Goal: Task Accomplishment & Management: Use online tool/utility

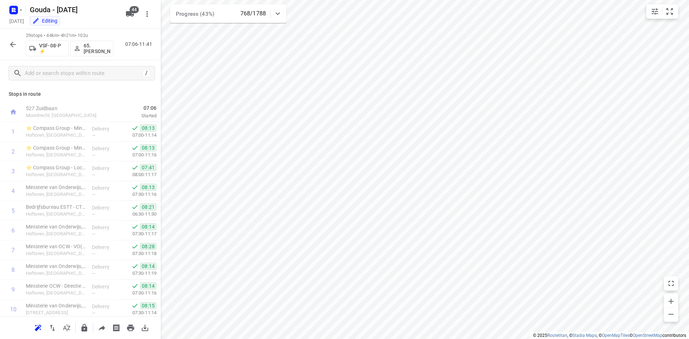
scroll to position [398, 0]
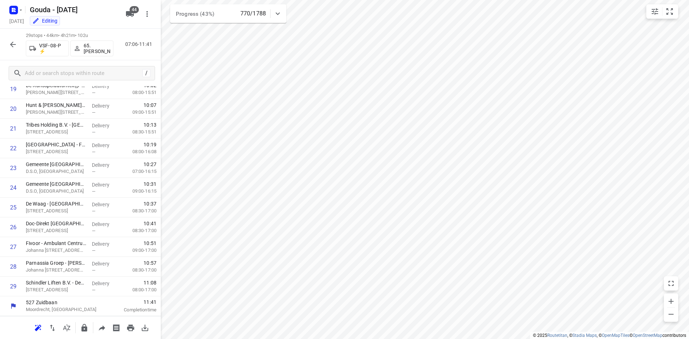
click at [20, 47] on div "29 stops • 44km • 4h21m • 102u VSF-08-P ⚡ 65. [PERSON_NAME] 07:06-11:41" at bounding box center [80, 45] width 161 height 32
click at [15, 43] on icon "button" at bounding box center [13, 44] width 9 height 9
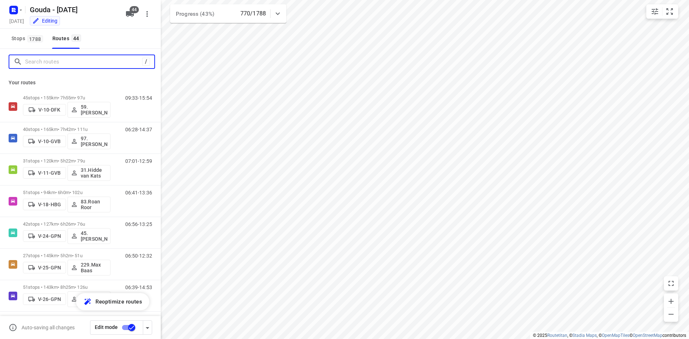
click at [57, 64] on input "Search routes" at bounding box center [83, 61] width 117 height 11
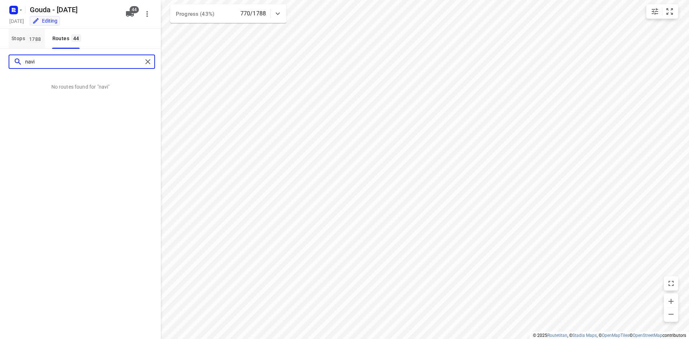
type input "navi"
click at [25, 34] on span "Stops 1788" at bounding box center [28, 38] width 34 height 9
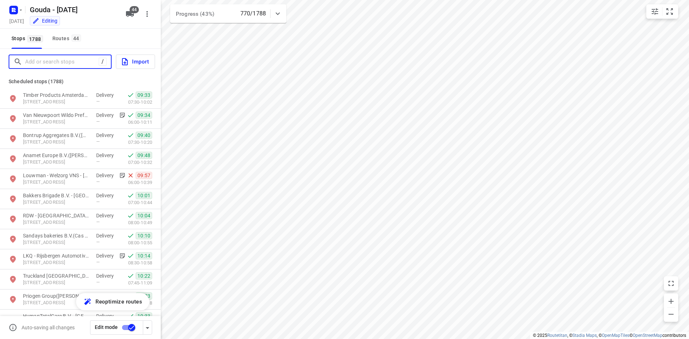
click at [43, 64] on input "Add or search stops" at bounding box center [62, 61] width 74 height 11
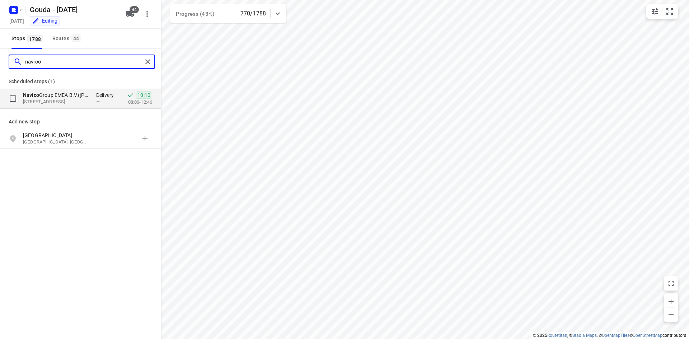
type input "navico"
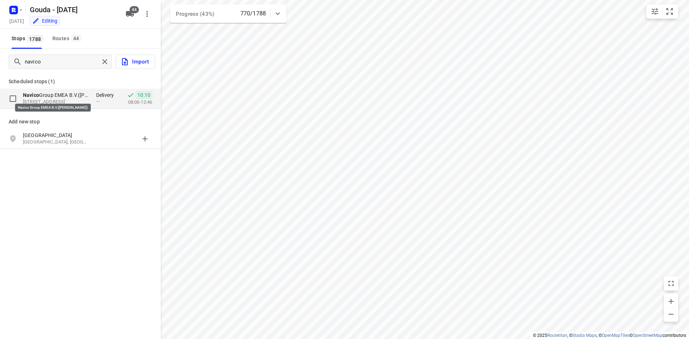
click at [69, 96] on p "Navico Group EMEA B.V.([PERSON_NAME])" at bounding box center [56, 95] width 66 height 7
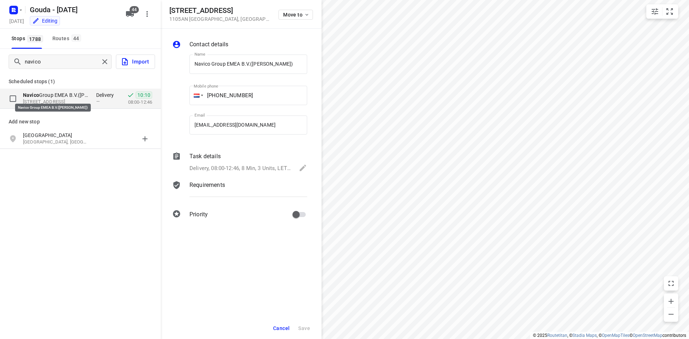
scroll to position [0, 0]
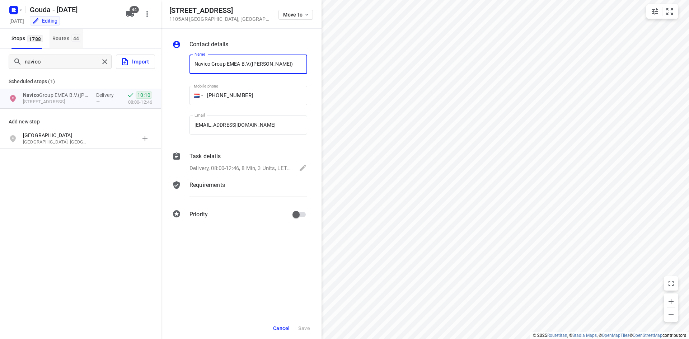
click at [76, 39] on span "44" at bounding box center [76, 37] width 10 height 7
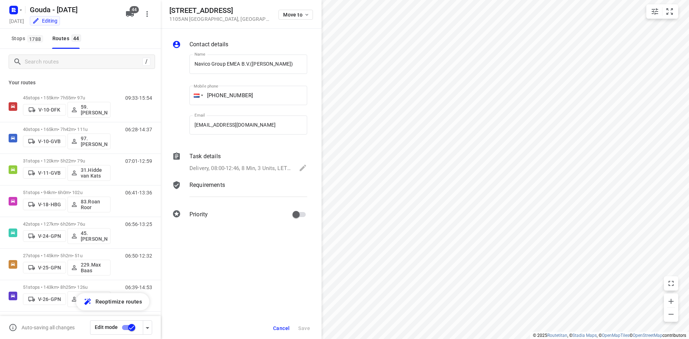
scroll to position [0, 0]
click at [284, 326] on span "Cancel" at bounding box center [281, 328] width 17 height 6
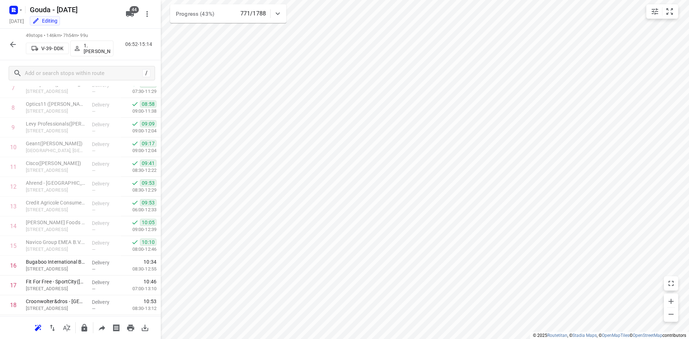
scroll to position [166, 0]
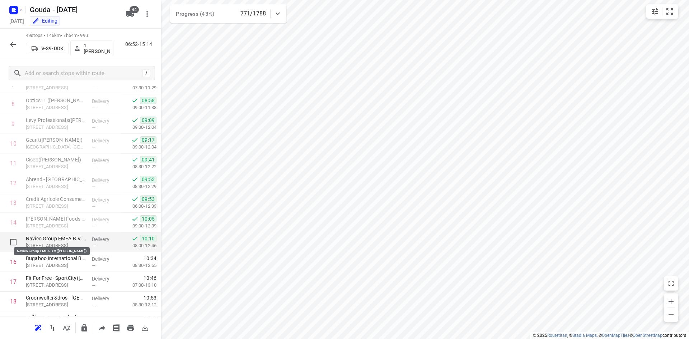
click at [45, 241] on p "Navico Group EMEA B.V.([PERSON_NAME])" at bounding box center [56, 238] width 60 height 7
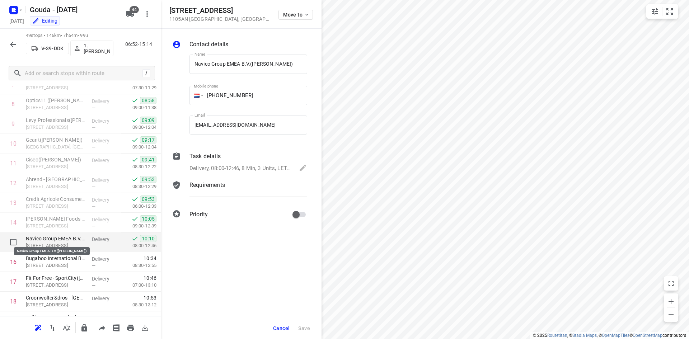
scroll to position [0, 1]
drag, startPoint x: 265, startPoint y: 147, endPoint x: 268, endPoint y: 158, distance: 10.4
click at [266, 149] on div "Contact details Name Navico Group EMEA B.V.([PERSON_NAME]) Name Mobile phone [P…" at bounding box center [241, 131] width 161 height 204
click at [267, 164] on div "Delivery, 08:00-12:46, 8 Min, 3 Units, LET OP! Variatie A leveren!" at bounding box center [248, 169] width 118 height 10
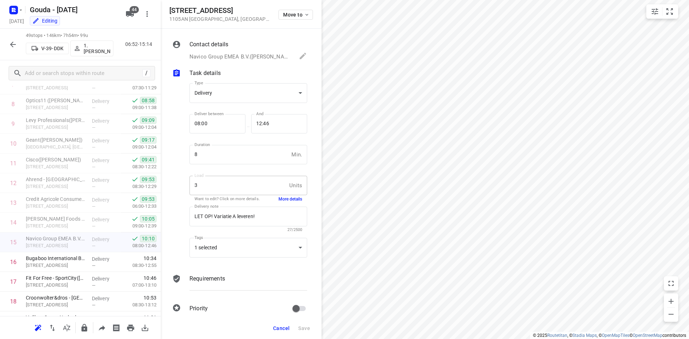
click at [284, 199] on button "More details" at bounding box center [290, 199] width 24 height 6
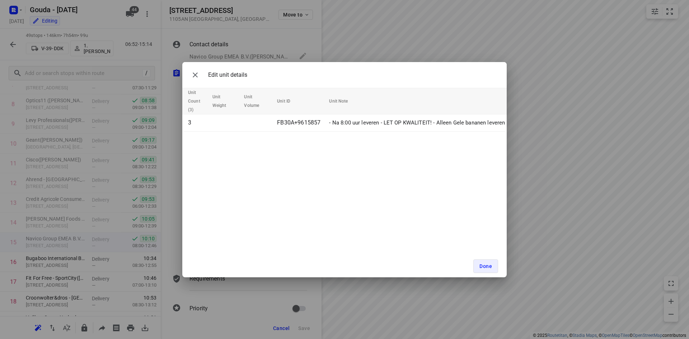
drag, startPoint x: 249, startPoint y: 135, endPoint x: 256, endPoint y: 135, distance: 6.8
click at [256, 134] on div "Edit unit details Unit Count (3) Unit Weight Unit Volume Unit ID Unit Note 3 FB…" at bounding box center [344, 169] width 324 height 215
drag, startPoint x: 194, startPoint y: 75, endPoint x: 198, endPoint y: 80, distance: 6.4
click at [195, 75] on icon "button" at bounding box center [195, 75] width 9 height 9
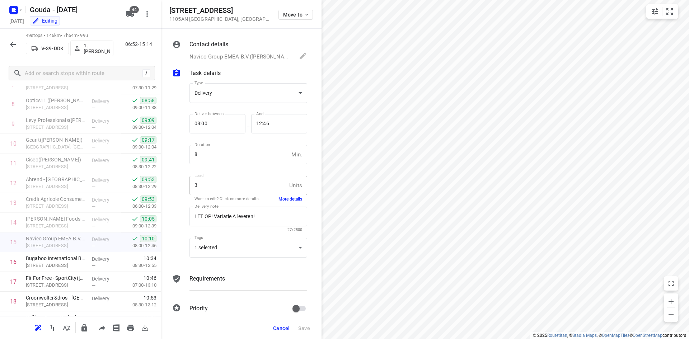
click at [285, 330] on span "Cancel" at bounding box center [281, 328] width 17 height 6
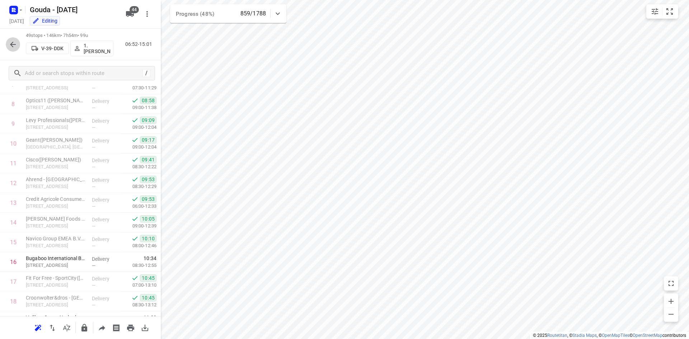
click at [11, 47] on icon "button" at bounding box center [13, 44] width 9 height 9
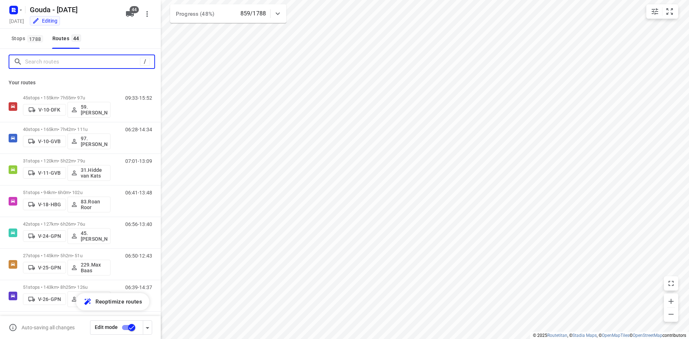
click at [45, 64] on input "Search routes" at bounding box center [82, 61] width 115 height 11
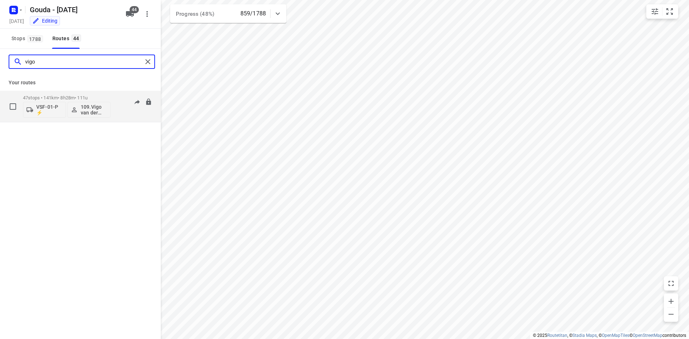
type input "vigo"
click at [104, 97] on p "47 stops • 141km • 8h28m • 111u" at bounding box center [67, 97] width 88 height 5
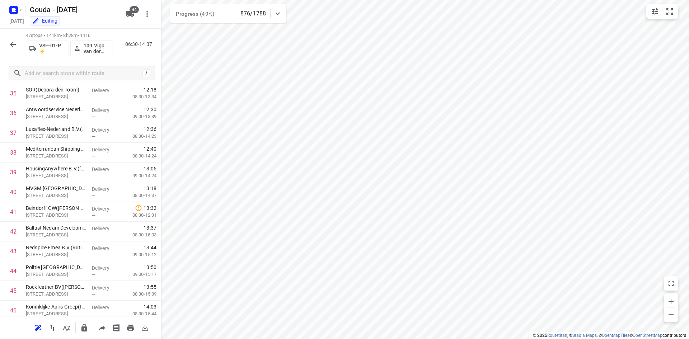
scroll to position [753, 0]
